Goal: Transaction & Acquisition: Book appointment/travel/reservation

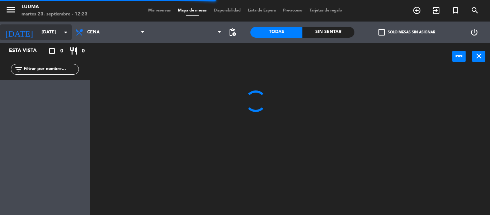
click at [50, 31] on input "[DATE]" at bounding box center [68, 32] width 61 height 12
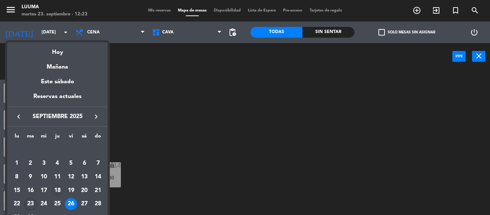
click at [60, 192] on div "18" at bounding box center [57, 190] width 12 height 12
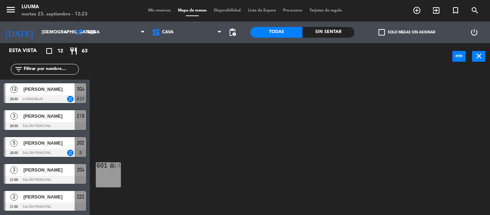
click at [47, 41] on div "[DATE] [DATE] arrow_drop_down" at bounding box center [36, 33] width 72 height 22
click at [48, 39] on div "[DATE] [DATE] arrow_drop_down" at bounding box center [36, 32] width 72 height 16
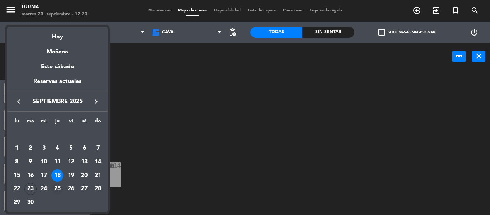
click at [58, 187] on div "25" at bounding box center [57, 189] width 12 height 12
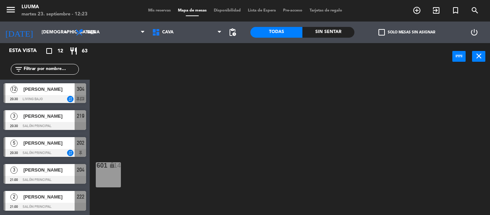
type input "[DEMOGRAPHIC_DATA][DATE]"
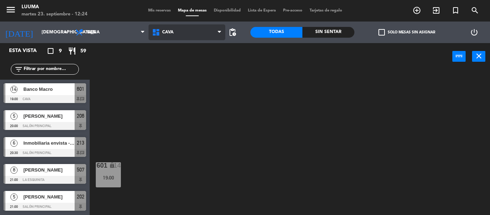
click at [183, 27] on span "Cava" at bounding box center [186, 32] width 77 height 16
click at [187, 82] on ng-component "menu Luuma [DATE] 23. septiembre - 12:24 Mis reservas Mapa de mesas Disponibili…" at bounding box center [245, 107] width 490 height 215
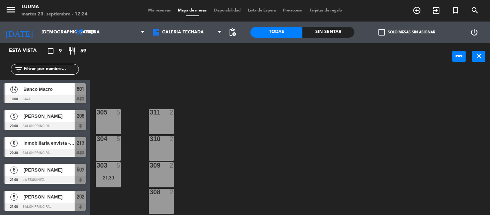
click at [403, 95] on div "305 5 311 2 304 5 310 2 303 5 21:30 309 2 308 2 302 5 307 2 306 2 301 block 4" at bounding box center [292, 142] width 395 height 145
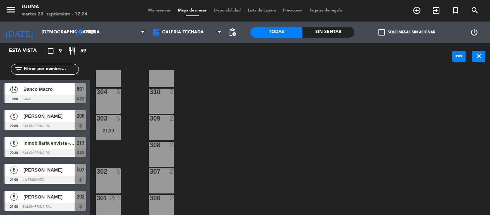
scroll to position [52, 0]
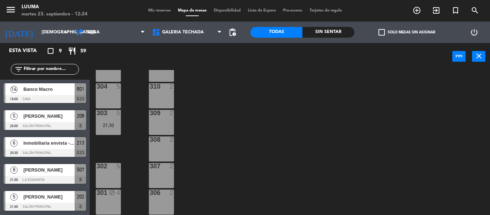
click at [118, 176] on div "302 5" at bounding box center [108, 175] width 25 height 25
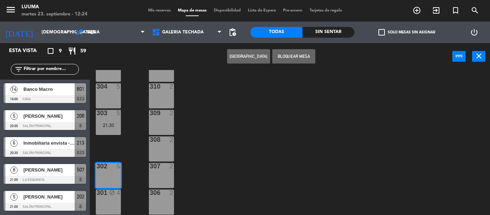
click at [245, 60] on button "[GEOGRAPHIC_DATA]" at bounding box center [248, 56] width 43 height 14
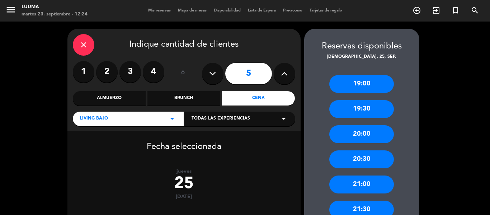
click at [452, 104] on div "close Indique cantidad de clientes 1 2 3 4 ó 5 Almuerzo Brunch Cena Living Bajo…" at bounding box center [245, 157] width 490 height 270
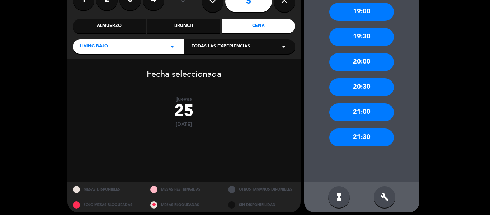
scroll to position [77, 0]
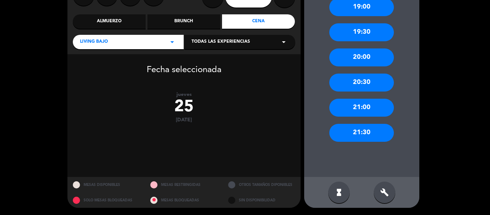
click at [387, 187] on div "build" at bounding box center [385, 192] width 22 height 22
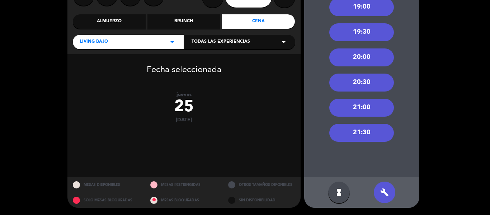
click at [369, 130] on div "21:30" at bounding box center [361, 133] width 65 height 18
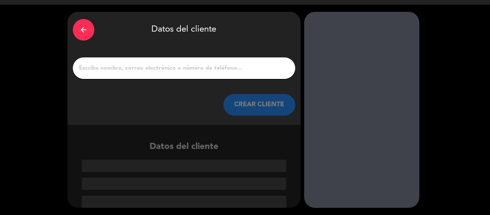
click at [129, 67] on input "1" at bounding box center [184, 68] width 212 height 10
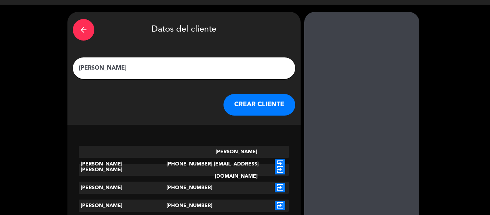
type input "[PERSON_NAME]"
click at [282, 159] on icon "exit_to_app" at bounding box center [280, 163] width 10 height 9
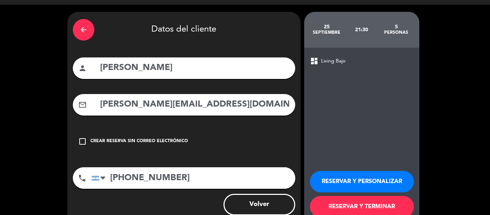
click at [390, 208] on button "RESERVAR Y TERMINAR" at bounding box center [362, 207] width 104 height 22
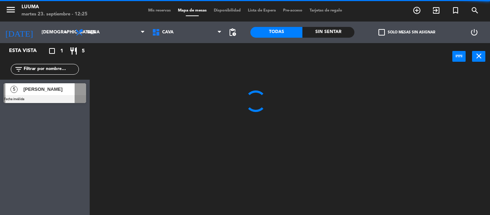
click at [39, 91] on span "[PERSON_NAME]" at bounding box center [48, 89] width 51 height 8
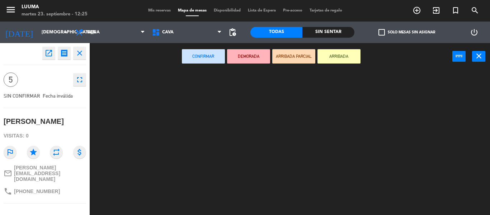
click at [379, 172] on div at bounding box center [292, 142] width 395 height 145
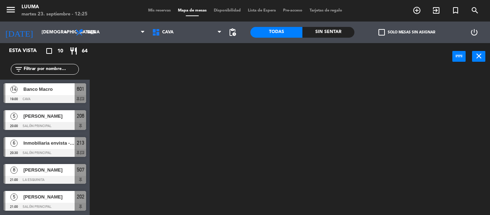
scroll to position [70, 0]
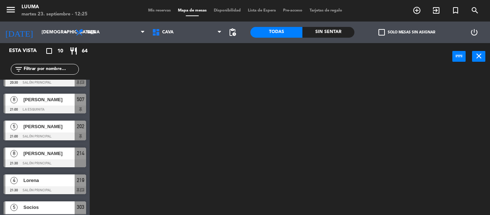
click at [234, 143] on div at bounding box center [292, 142] width 395 height 145
click at [143, 115] on div at bounding box center [292, 142] width 395 height 145
click at [488, 133] on div at bounding box center [292, 142] width 395 height 145
drag, startPoint x: 488, startPoint y: 133, endPoint x: 448, endPoint y: 2, distance: 136.4
click at [448, 2] on ng-component "menu Luuma [DATE] 23. septiembre - 12:25 Mis reservas Mapa de mesas Disponibili…" at bounding box center [245, 107] width 490 height 215
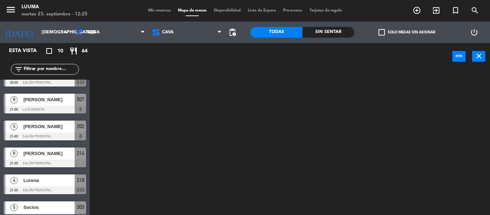
click at [161, 120] on div at bounding box center [292, 142] width 395 height 145
click at [206, 128] on div "601 lock 14 19:00" at bounding box center [292, 142] width 395 height 145
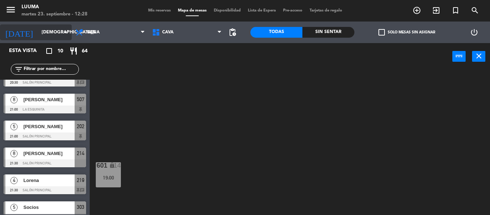
click at [38, 32] on input "[DEMOGRAPHIC_DATA][DATE]" at bounding box center [68, 32] width 61 height 12
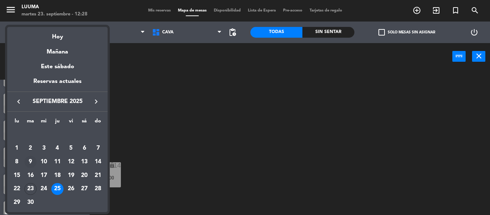
click at [30, 160] on div "9" at bounding box center [30, 162] width 12 height 12
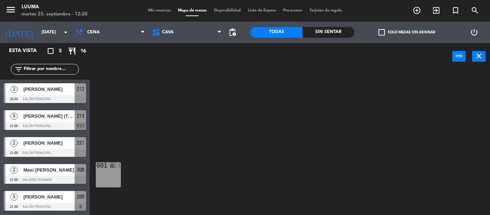
scroll to position [0, 0]
click at [194, 108] on div "601 lock 14" at bounding box center [292, 142] width 395 height 145
click at [41, 31] on input "[DATE]" at bounding box center [68, 32] width 61 height 12
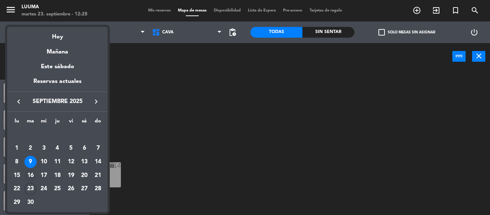
click at [30, 173] on div "16" at bounding box center [30, 175] width 12 height 12
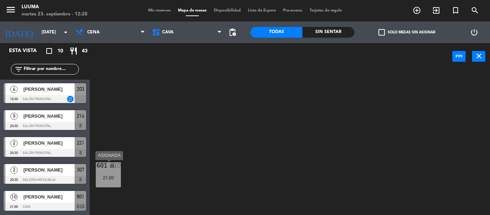
click at [112, 173] on div "601 lock 10 21:00" at bounding box center [108, 174] width 25 height 25
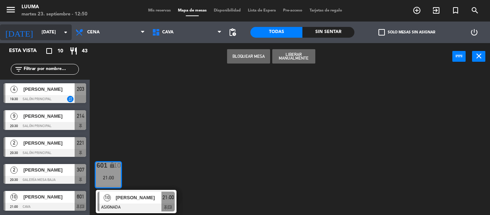
click at [48, 35] on input "[DATE]" at bounding box center [68, 32] width 61 height 12
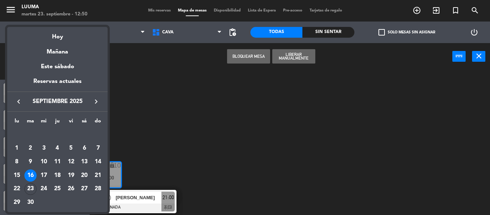
click at [98, 101] on icon "keyboard_arrow_right" at bounding box center [96, 101] width 9 height 9
click at [85, 161] on div "11" at bounding box center [84, 162] width 12 height 12
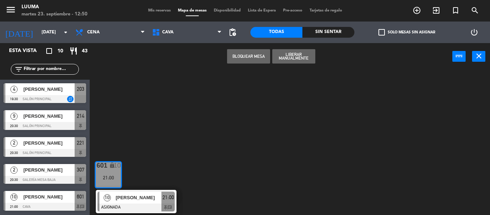
type input "[DATE]"
